Goal: Task Accomplishment & Management: Manage account settings

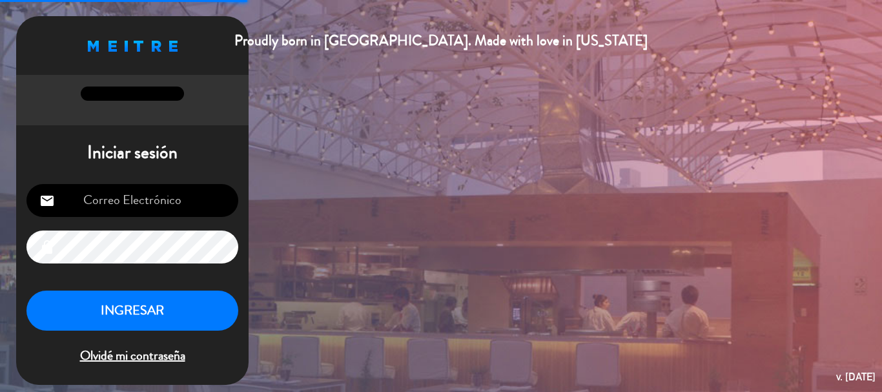
type input "[EMAIL_ADDRESS][DOMAIN_NAME]"
click at [155, 316] on button "INGRESAR" at bounding box center [132, 310] width 212 height 41
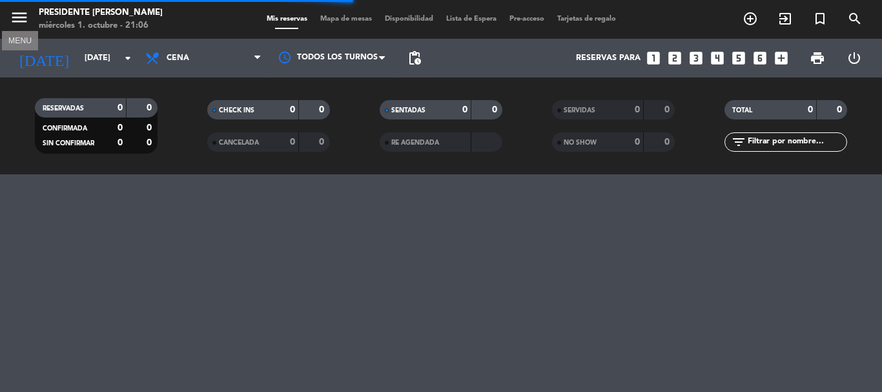
click at [21, 23] on icon "menu" at bounding box center [19, 17] width 19 height 19
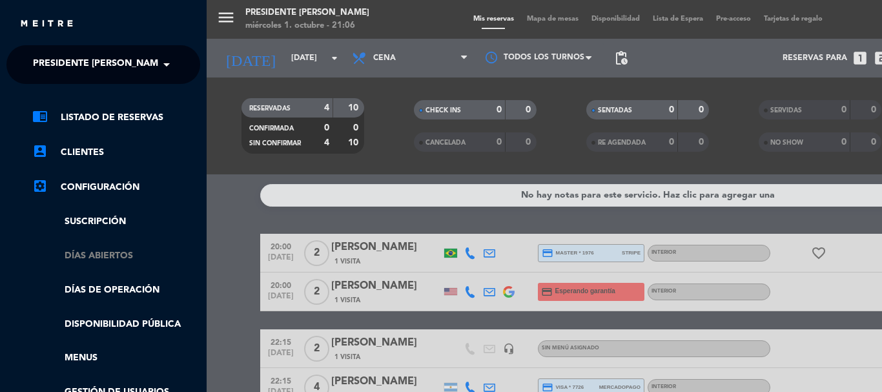
click at [103, 256] on link "Días abiertos" at bounding box center [116, 255] width 168 height 15
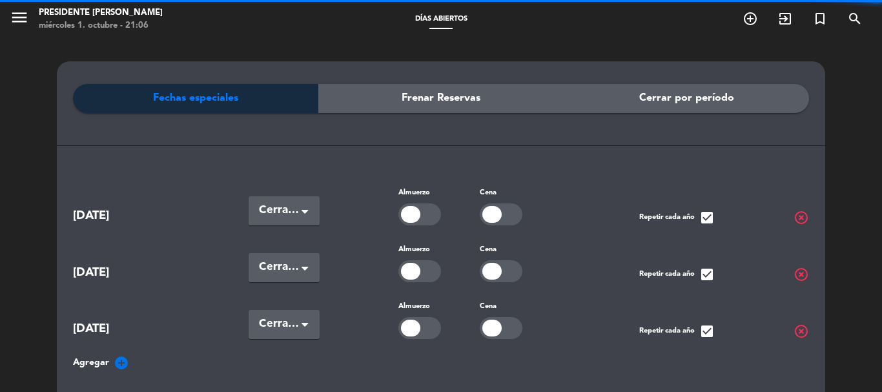
click at [714, 92] on span "Cerrar por período" at bounding box center [686, 98] width 95 height 17
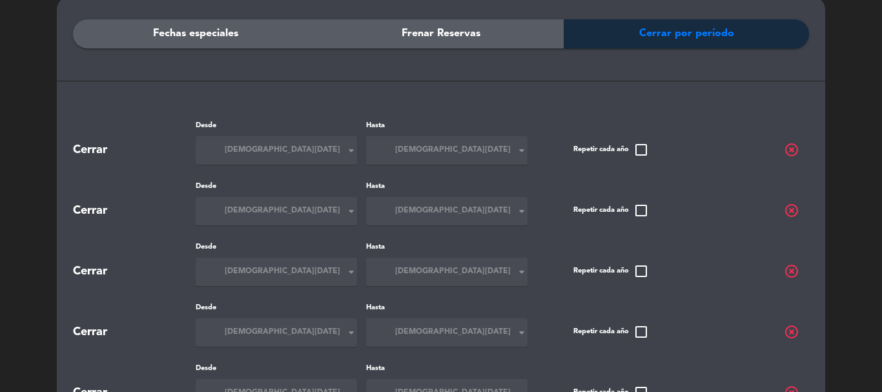
scroll to position [129, 0]
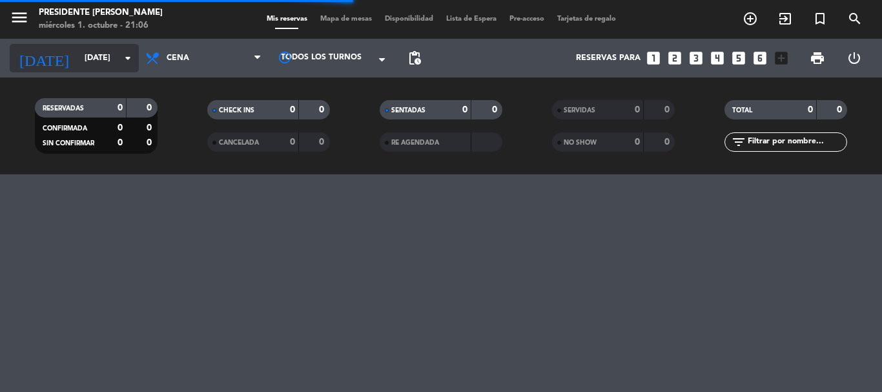
click at [124, 50] on icon "arrow_drop_down" at bounding box center [127, 57] width 15 height 15
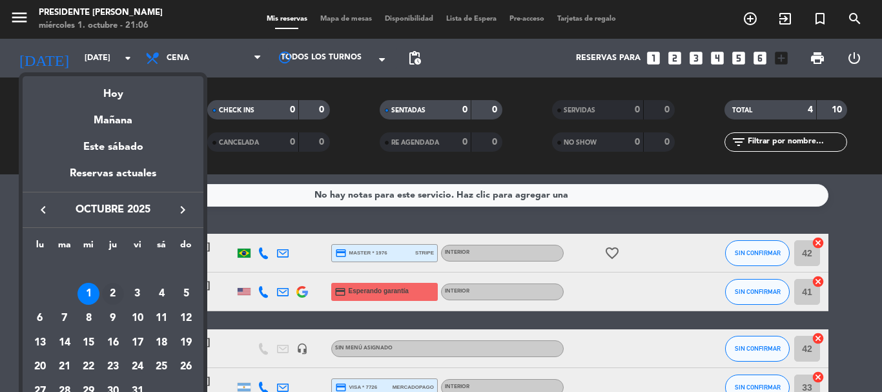
click at [114, 293] on div "2" at bounding box center [113, 294] width 22 height 22
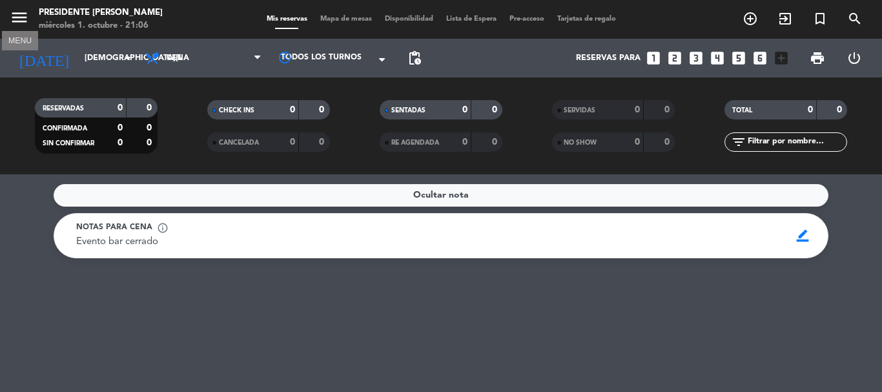
click at [19, 17] on icon "menu" at bounding box center [19, 17] width 19 height 19
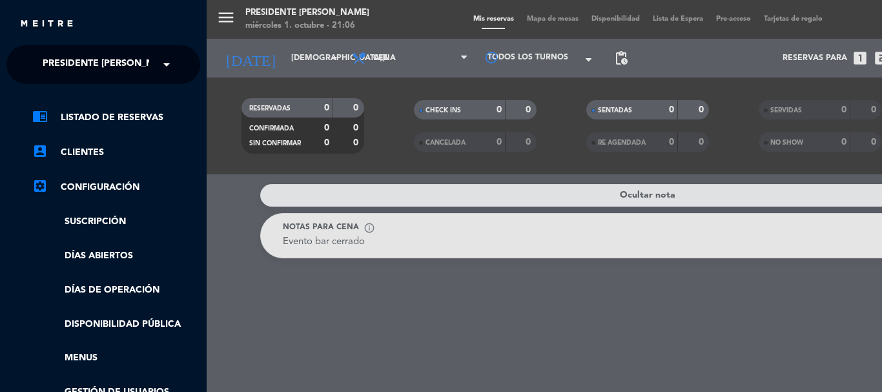
click at [238, 39] on div "menu Presidente Bar Recoleta [DATE] 1. octubre - 21:06 Mis reservas Mapa de mes…" at bounding box center [648, 196] width 882 height 392
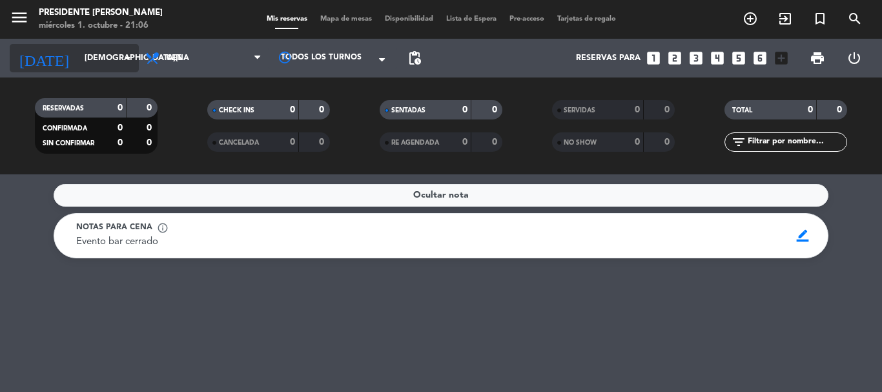
click at [123, 54] on icon "arrow_drop_down" at bounding box center [127, 57] width 15 height 15
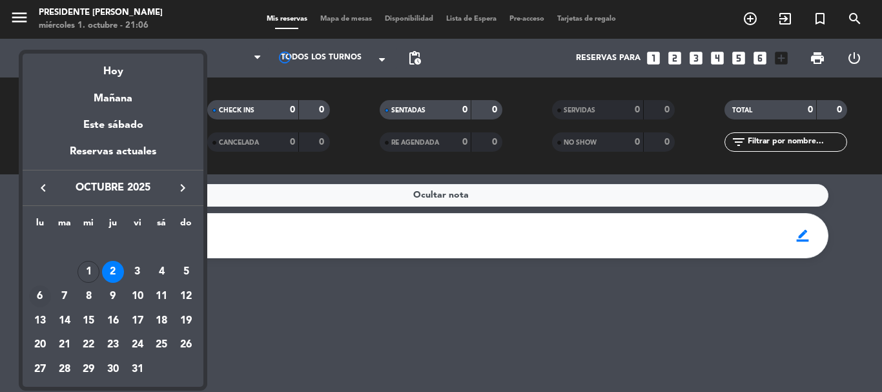
click at [32, 294] on div "6" at bounding box center [40, 296] width 22 height 22
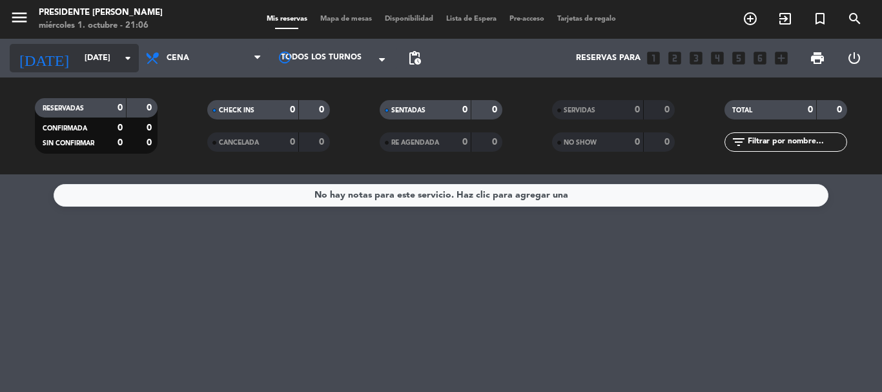
click at [97, 55] on input "[DATE]" at bounding box center [132, 58] width 109 height 22
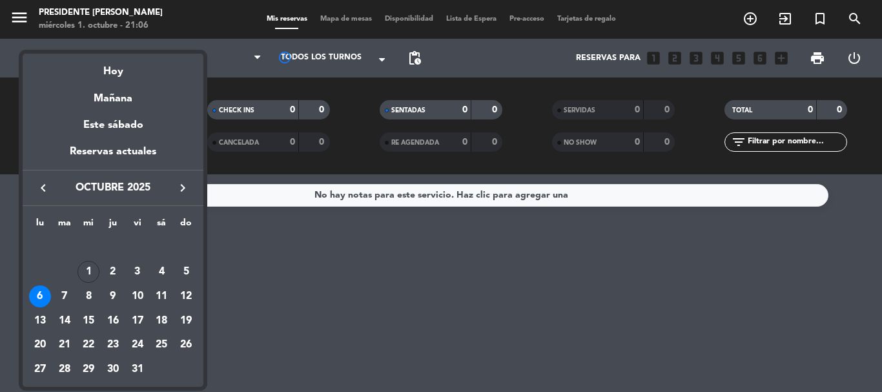
click at [180, 188] on icon "keyboard_arrow_right" at bounding box center [182, 187] width 15 height 15
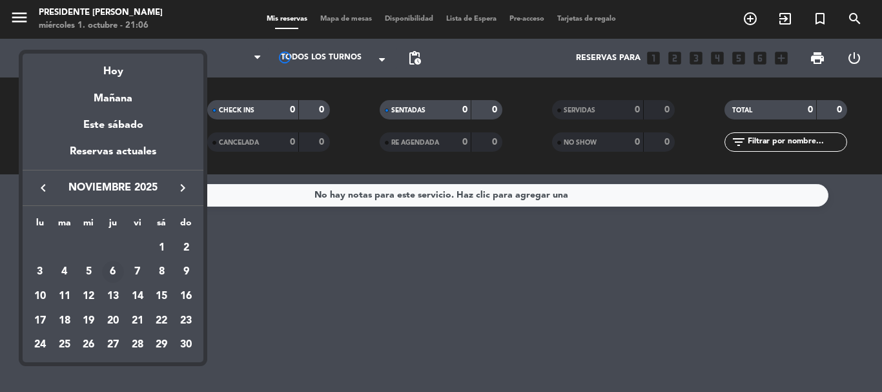
click at [112, 272] on div "6" at bounding box center [113, 272] width 22 height 22
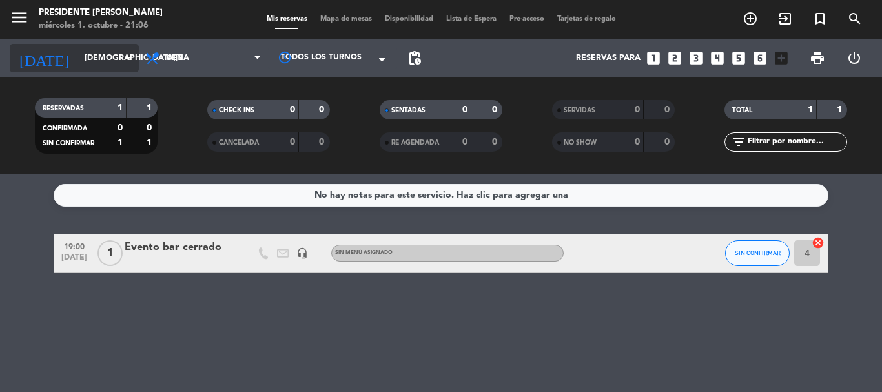
click at [118, 61] on input "[DEMOGRAPHIC_DATA][DATE]" at bounding box center [132, 58] width 109 height 22
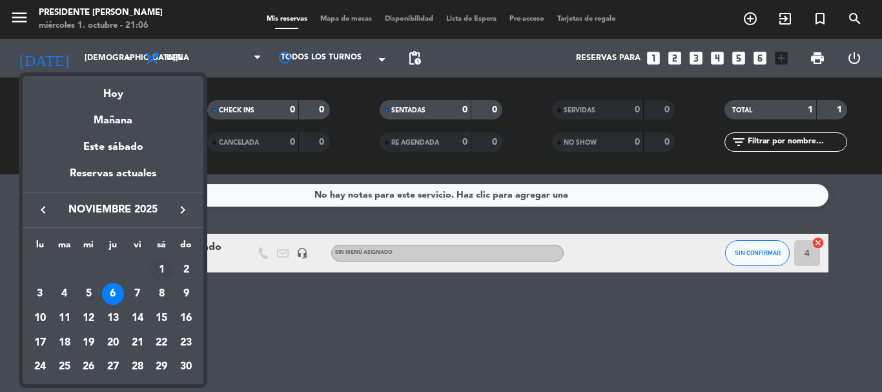
click at [160, 267] on div "1" at bounding box center [161, 270] width 22 height 22
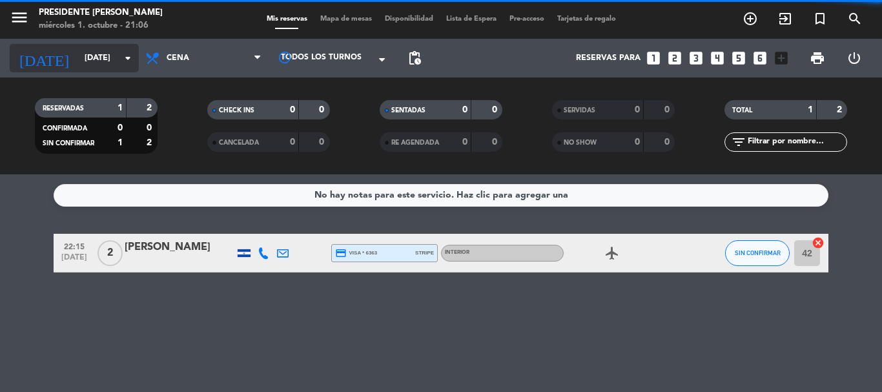
click at [114, 59] on input "[DATE]" at bounding box center [132, 58] width 109 height 22
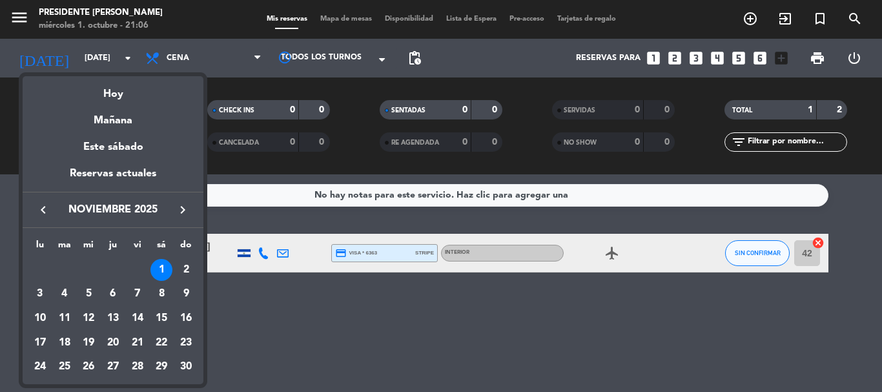
click at [46, 208] on icon "keyboard_arrow_left" at bounding box center [42, 209] width 15 height 15
click at [94, 295] on div "1" at bounding box center [88, 294] width 22 height 22
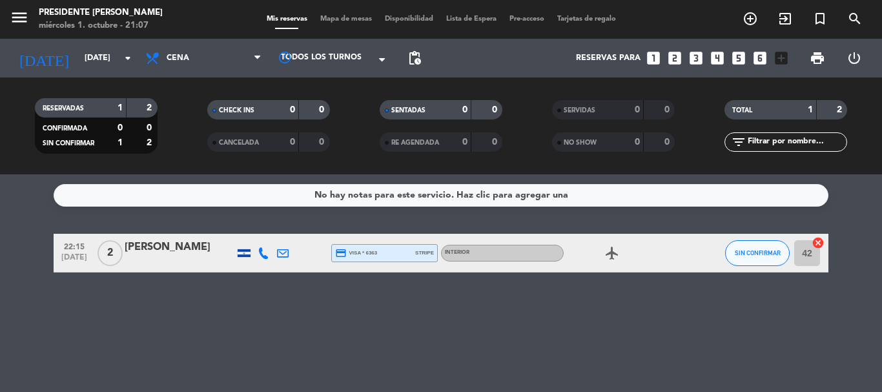
type input "[DATE]"
click at [15, 20] on icon "menu" at bounding box center [19, 17] width 19 height 19
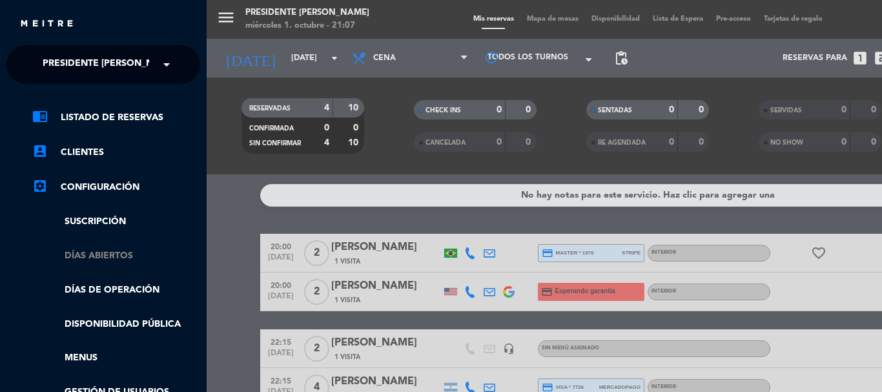
click at [118, 254] on link "Días abiertos" at bounding box center [116, 255] width 168 height 15
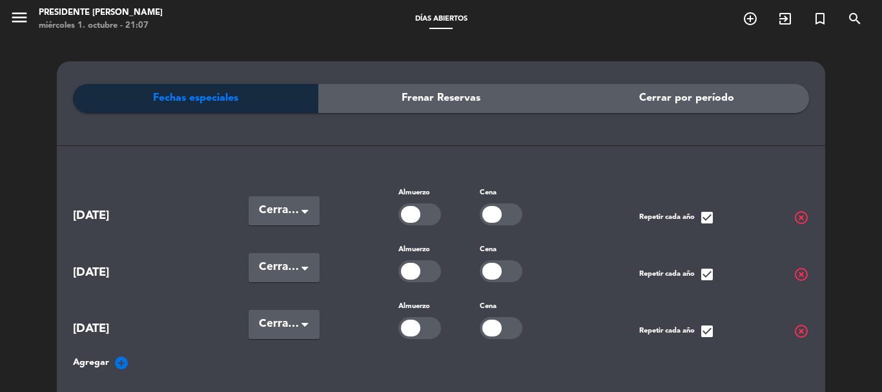
click at [661, 106] on span "Cerrar por período" at bounding box center [686, 98] width 95 height 17
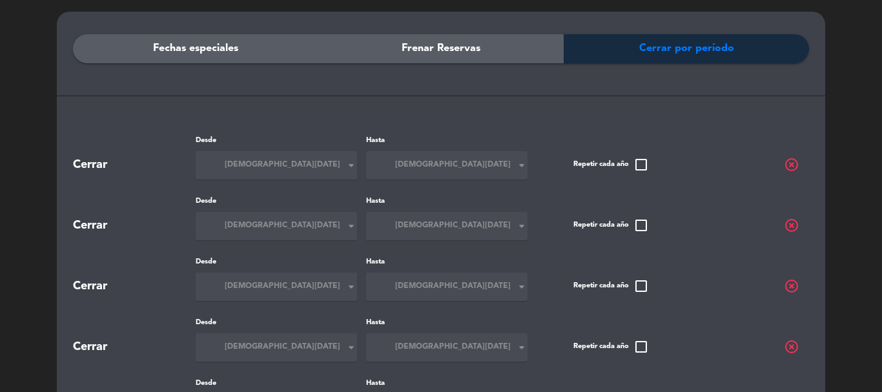
scroll to position [65, 0]
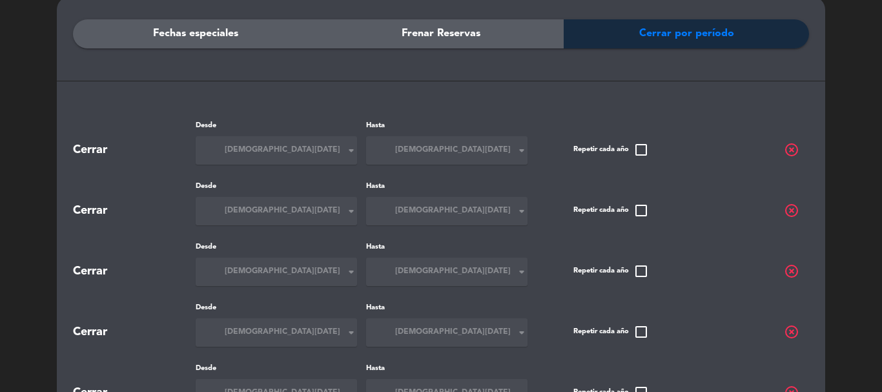
click at [713, 63] on div "Fechas especiales Frenar Reservas Cerrar por período" at bounding box center [441, 69] width 736 height 101
